Goal: Task Accomplishment & Management: Use online tool/utility

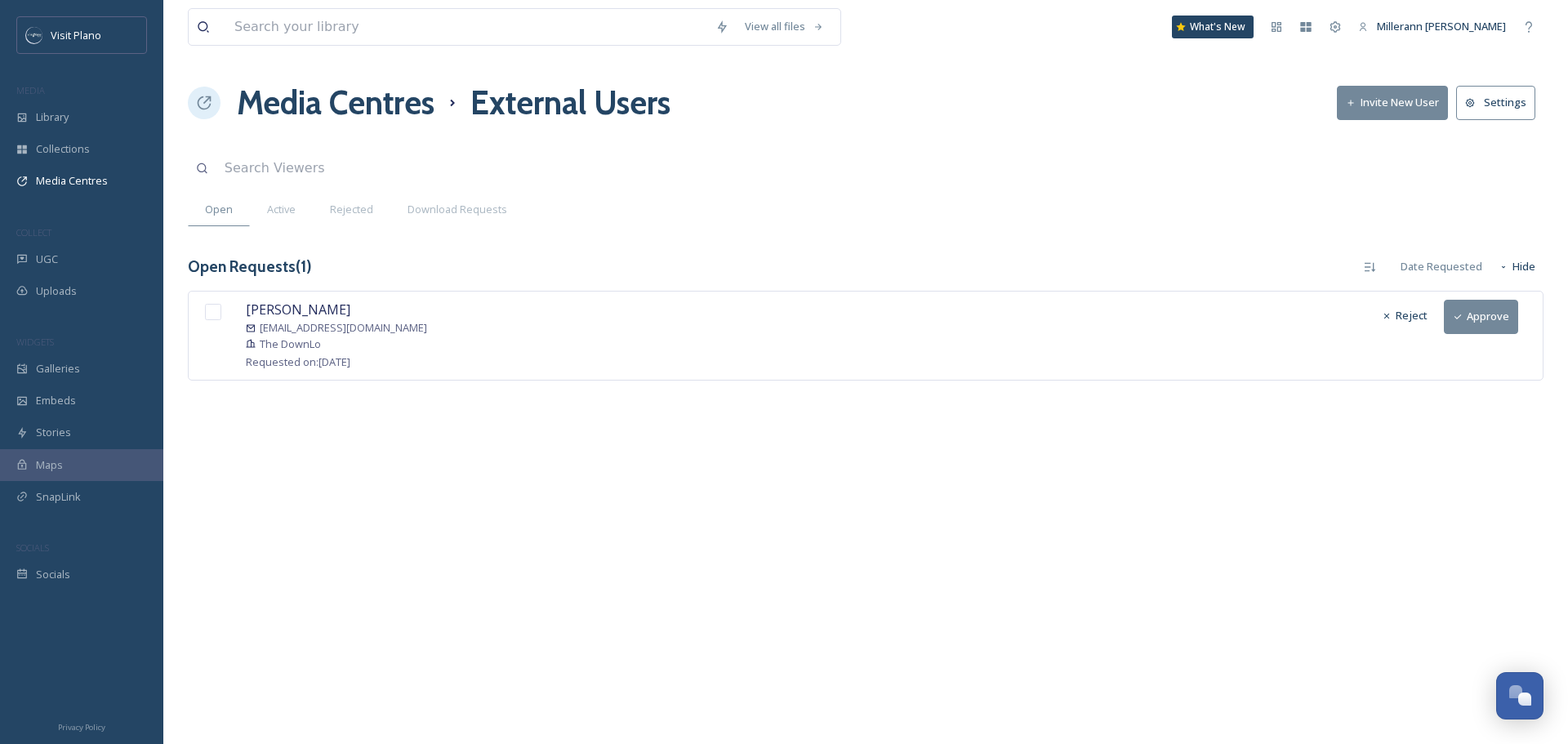
scroll to position [407, 0]
click at [412, 321] on div "[PERSON_NAME] [EMAIL_ADDRESS][DOMAIN_NAME] The DownLo Requested on: [DATE] Reje…" at bounding box center [865, 335] width 1355 height 89
click at [267, 310] on span "[PERSON_NAME]" at bounding box center [298, 310] width 104 height 18
click at [295, 359] on span "Requested on: [DATE]" at bounding box center [298, 362] width 104 height 14
click at [1495, 325] on button "Approve" at bounding box center [1480, 316] width 74 height 33
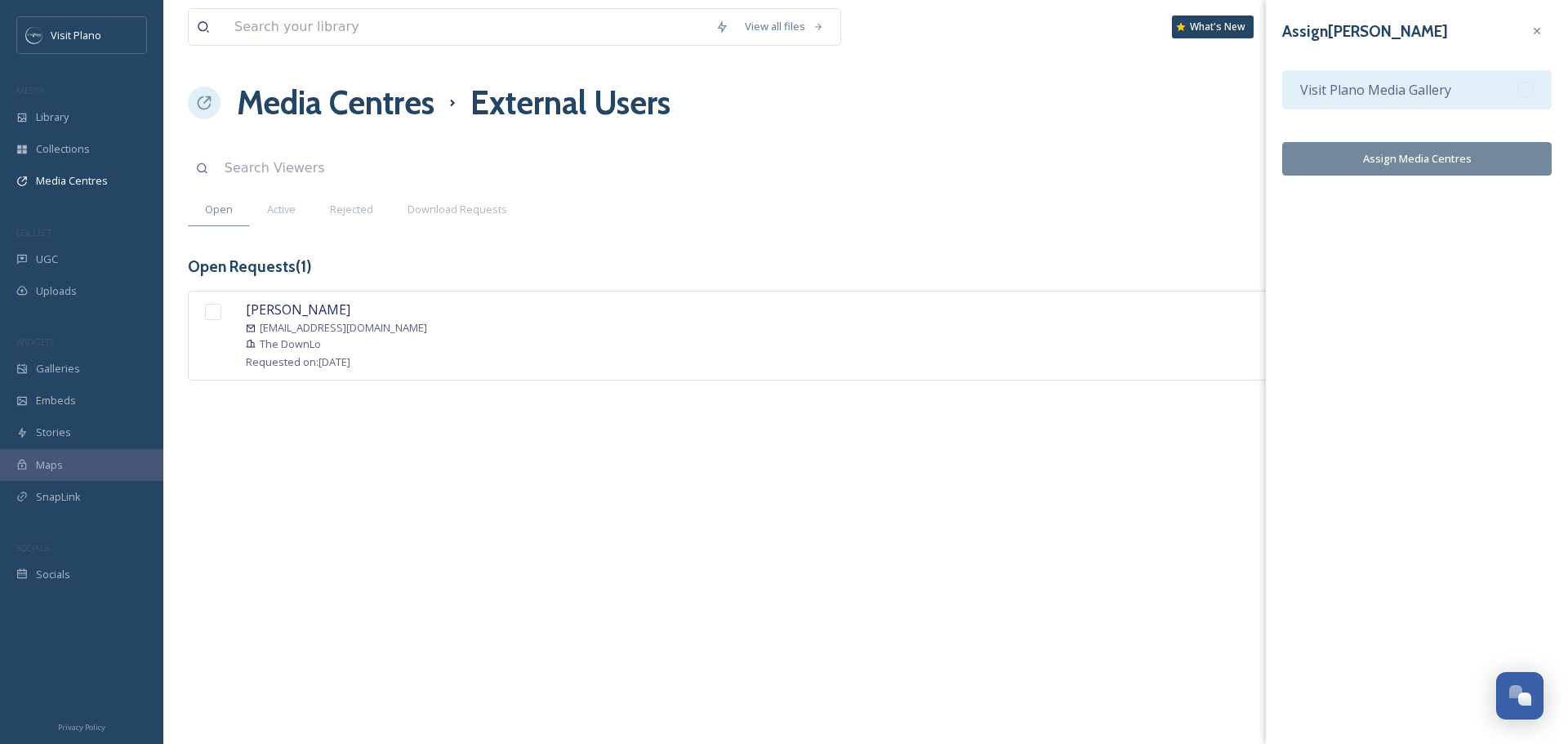
click at [1424, 86] on span "Visit Plano Media Gallery" at bounding box center [1375, 90] width 151 height 20
click at [1397, 153] on button "Assign Media Centres" at bounding box center [1416, 158] width 269 height 33
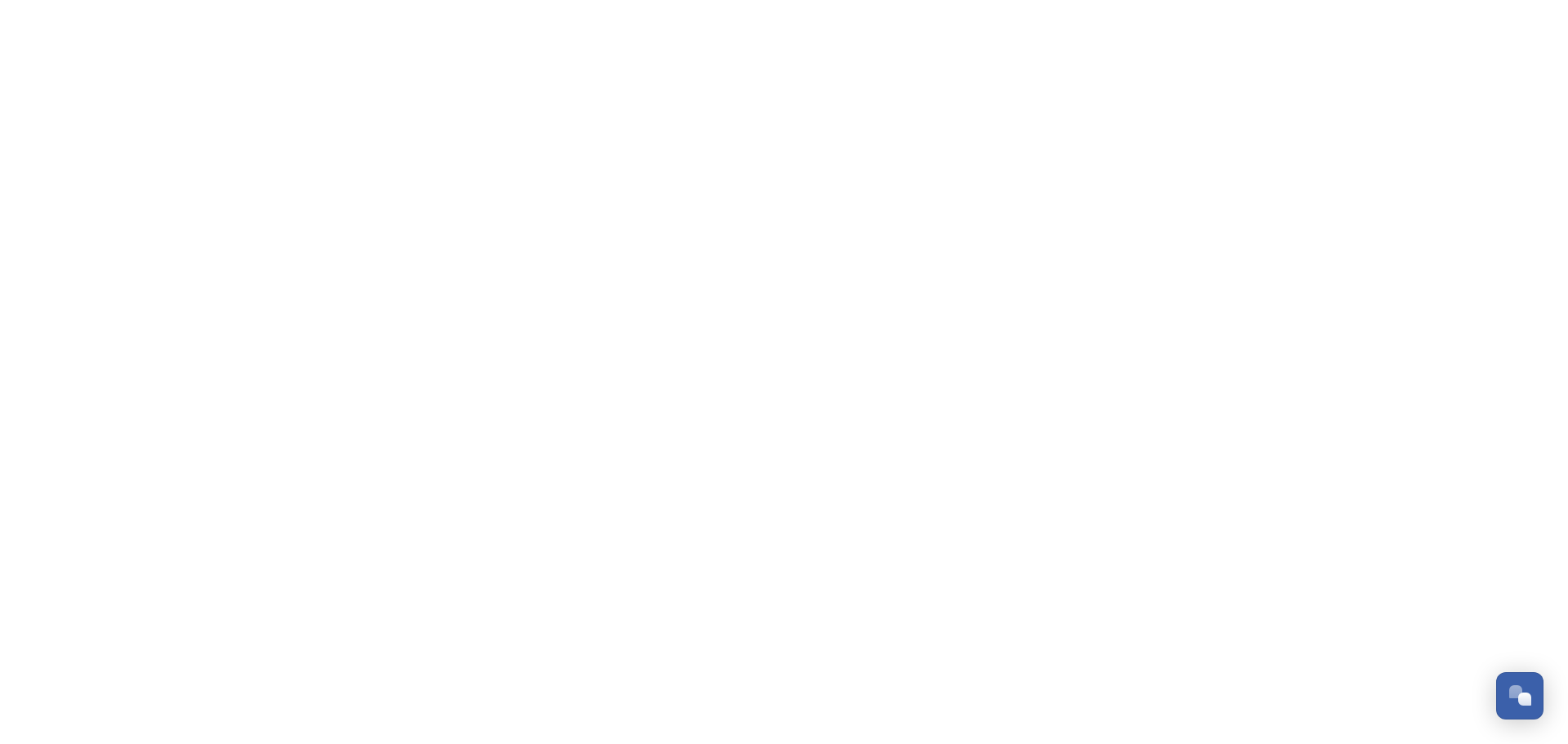
scroll to position [407, 0]
